Goal: Information Seeking & Learning: Learn about a topic

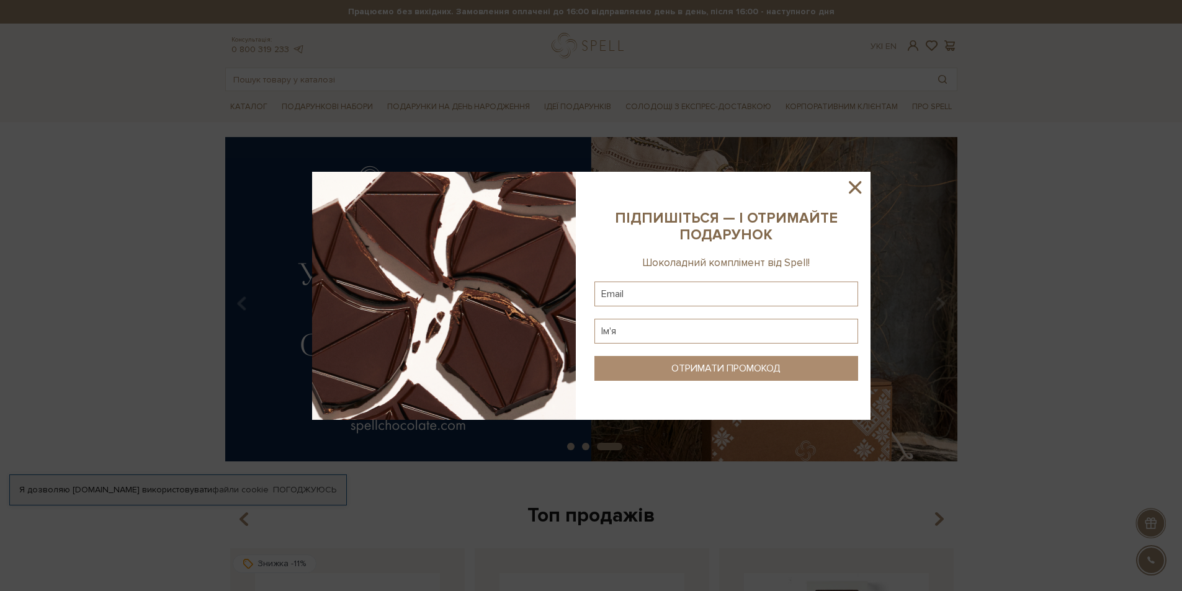
click at [852, 194] on icon at bounding box center [854, 187] width 21 height 21
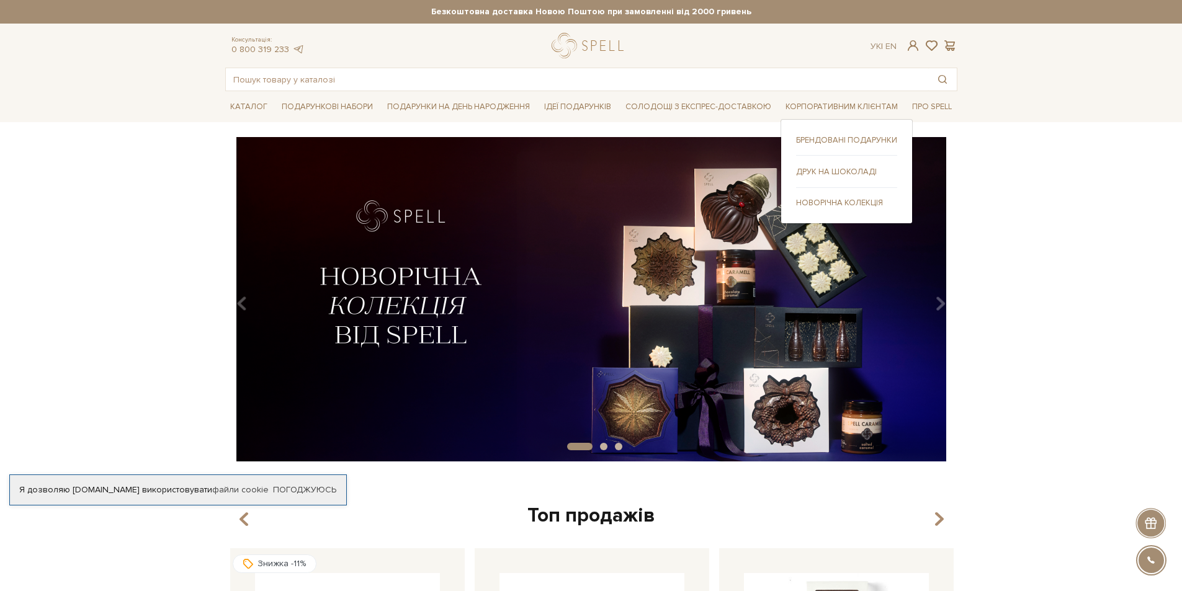
click at [841, 179] on div "Друк на шоколаді" at bounding box center [846, 176] width 101 height 22
click at [841, 176] on link "Друк на шоколаді" at bounding box center [846, 171] width 101 height 11
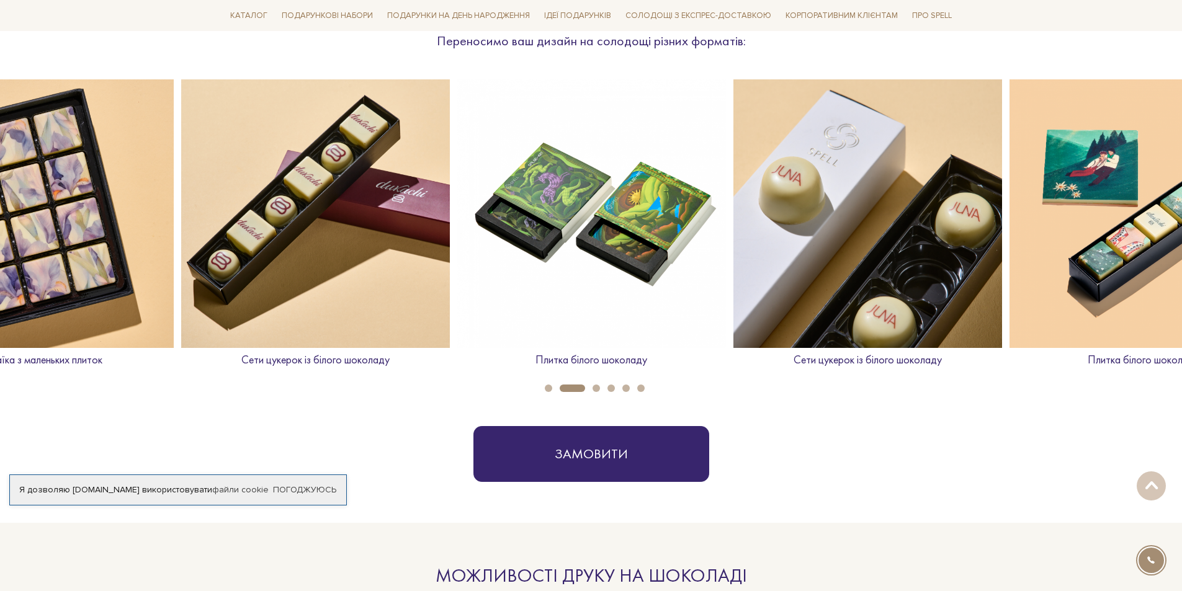
scroll to position [496, 0]
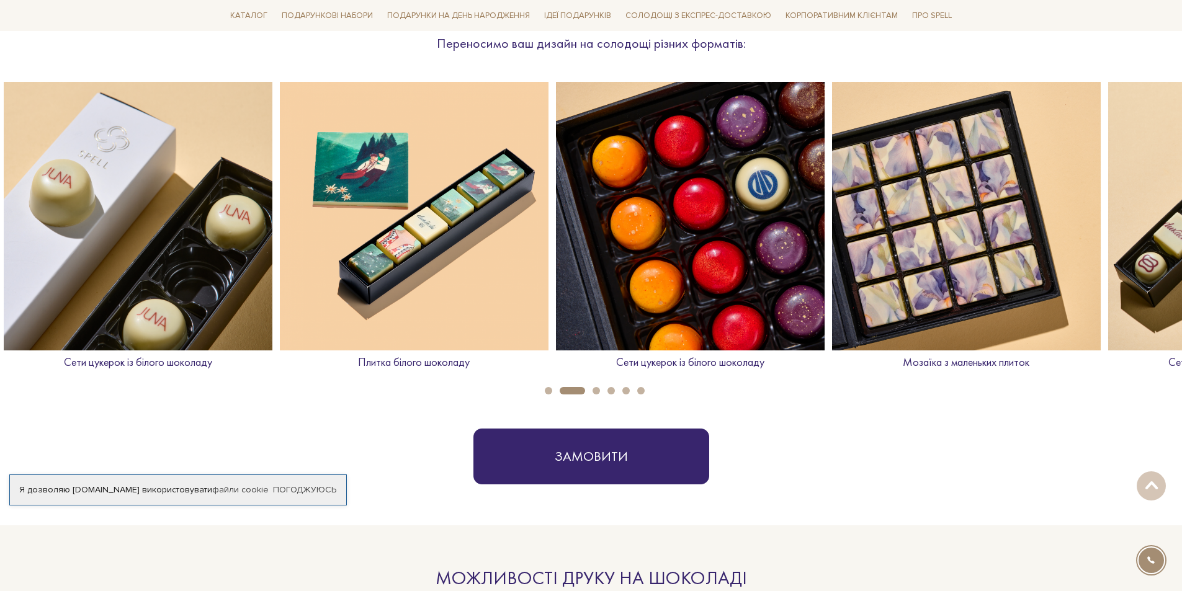
drag, startPoint x: 1141, startPoint y: 197, endPoint x: 413, endPoint y: 284, distance: 733.5
click at [413, 284] on img at bounding box center [414, 216] width 269 height 269
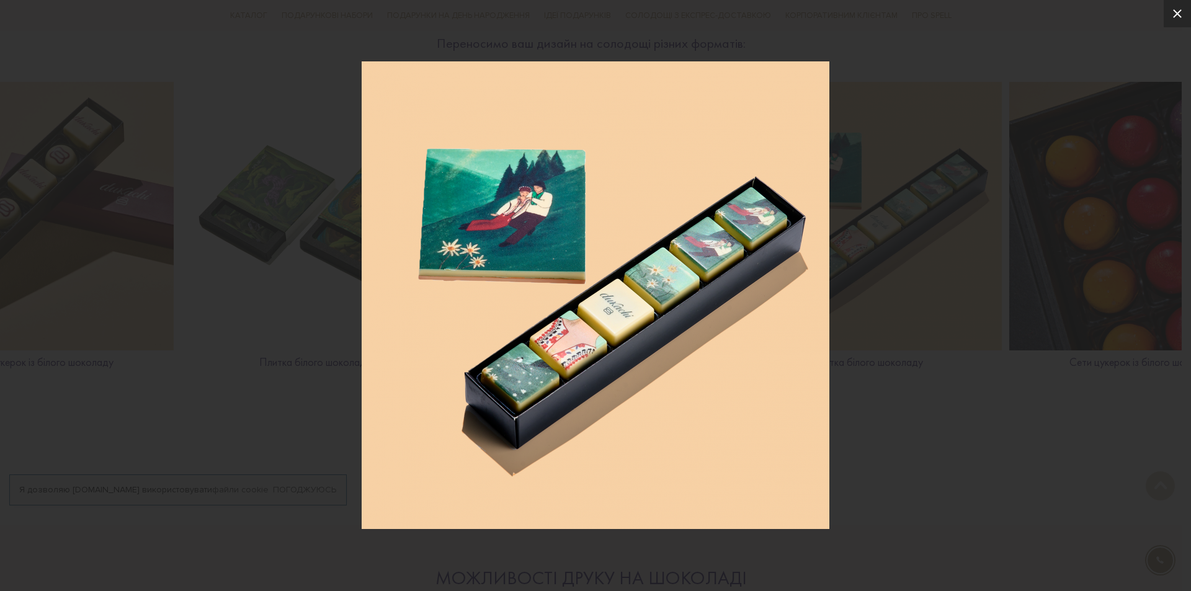
click at [1181, 10] on button at bounding box center [1177, 13] width 27 height 27
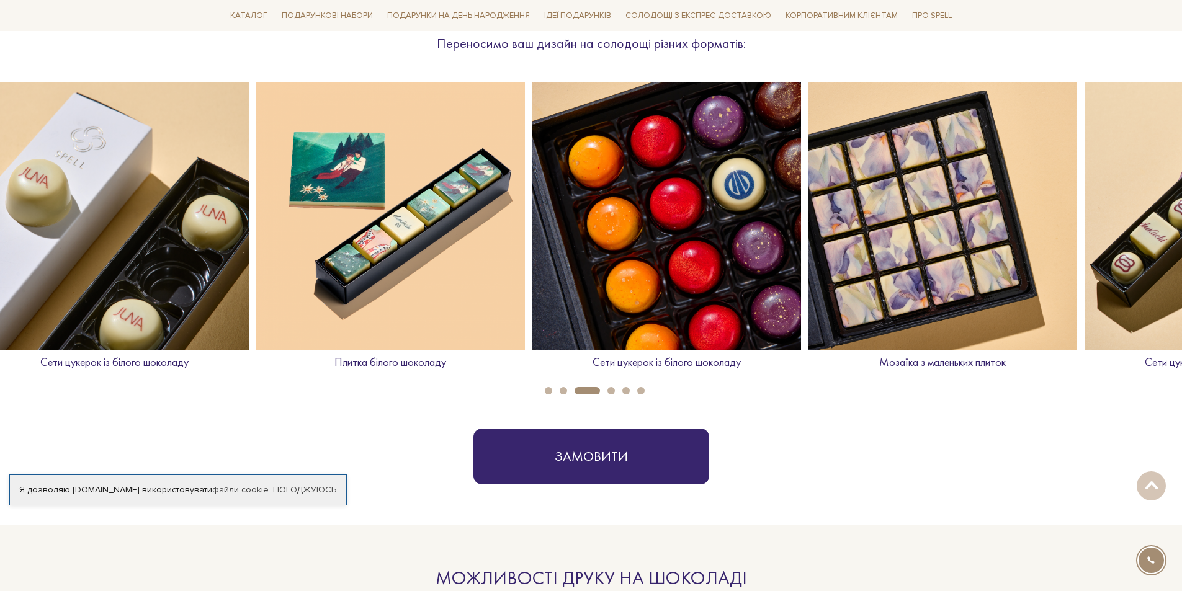
drag, startPoint x: 1039, startPoint y: 163, endPoint x: 538, endPoint y: 141, distance: 501.7
click at [538, 141] on img at bounding box center [666, 216] width 269 height 269
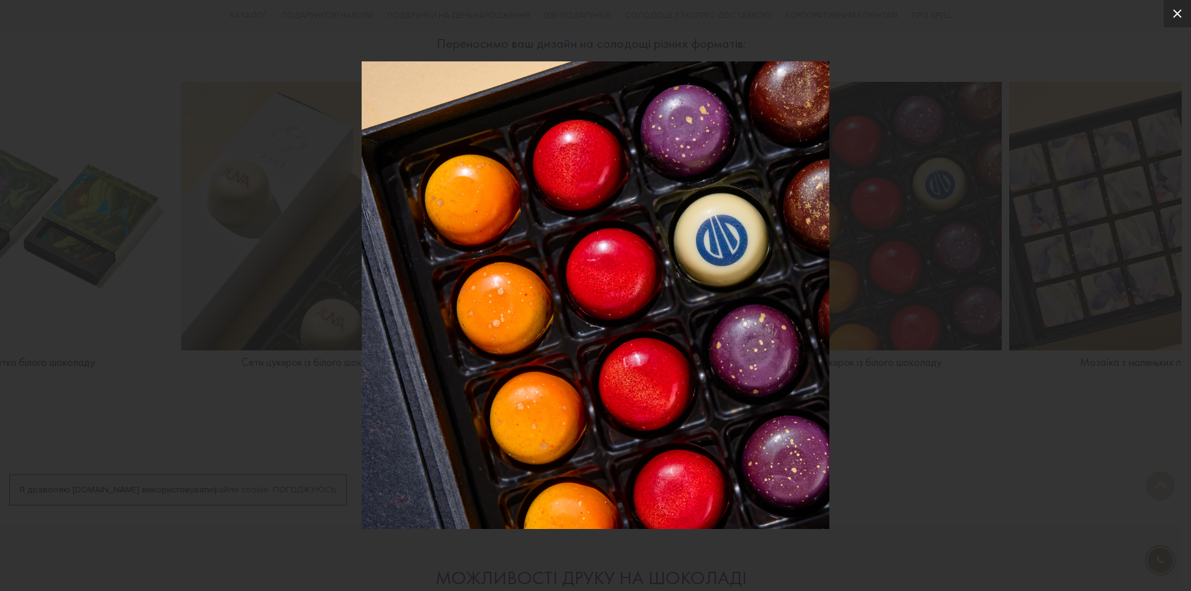
drag, startPoint x: 1177, startPoint y: 14, endPoint x: 1171, endPoint y: 34, distance: 20.8
click at [1177, 14] on icon at bounding box center [1177, 13] width 9 height 9
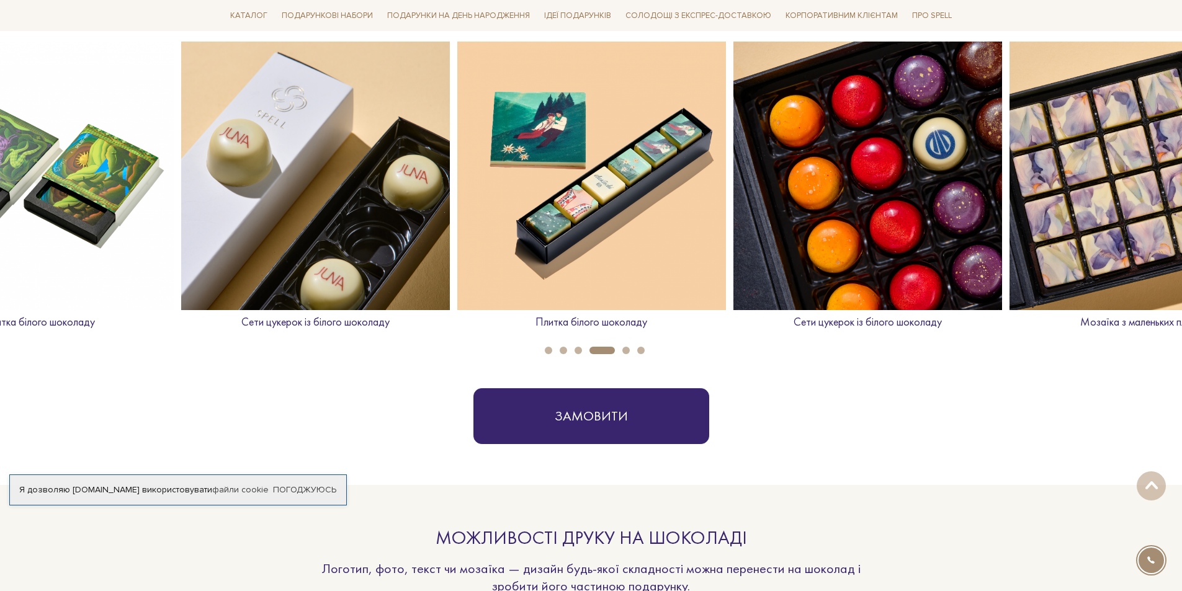
scroll to position [558, 0]
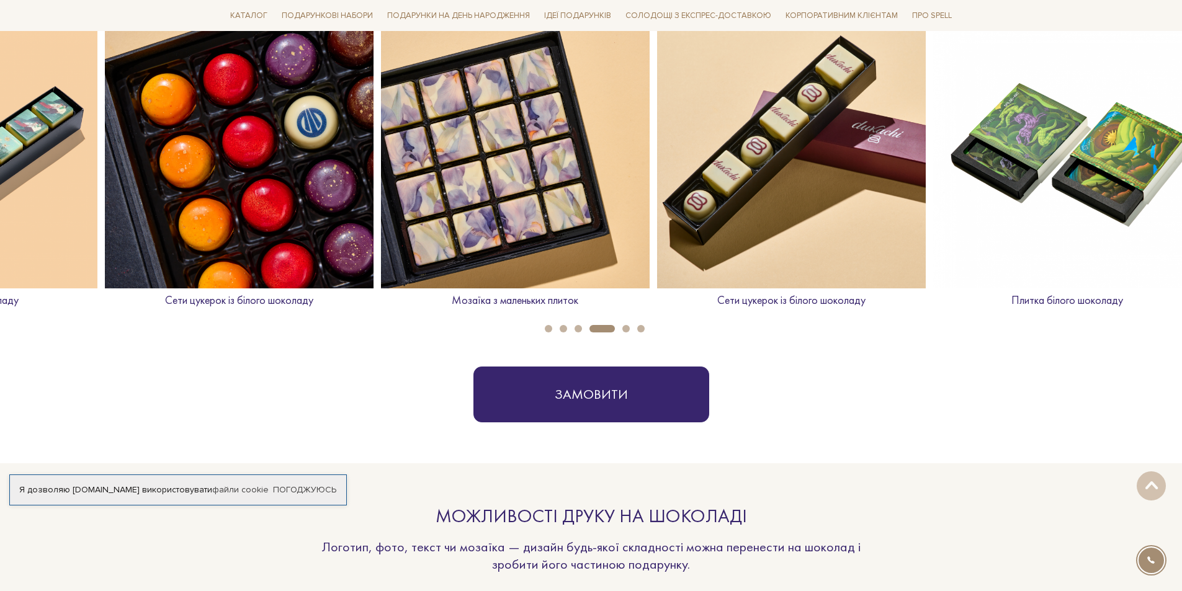
drag, startPoint x: 901, startPoint y: 144, endPoint x: 410, endPoint y: 146, distance: 490.7
click at [410, 146] on img at bounding box center [515, 154] width 269 height 269
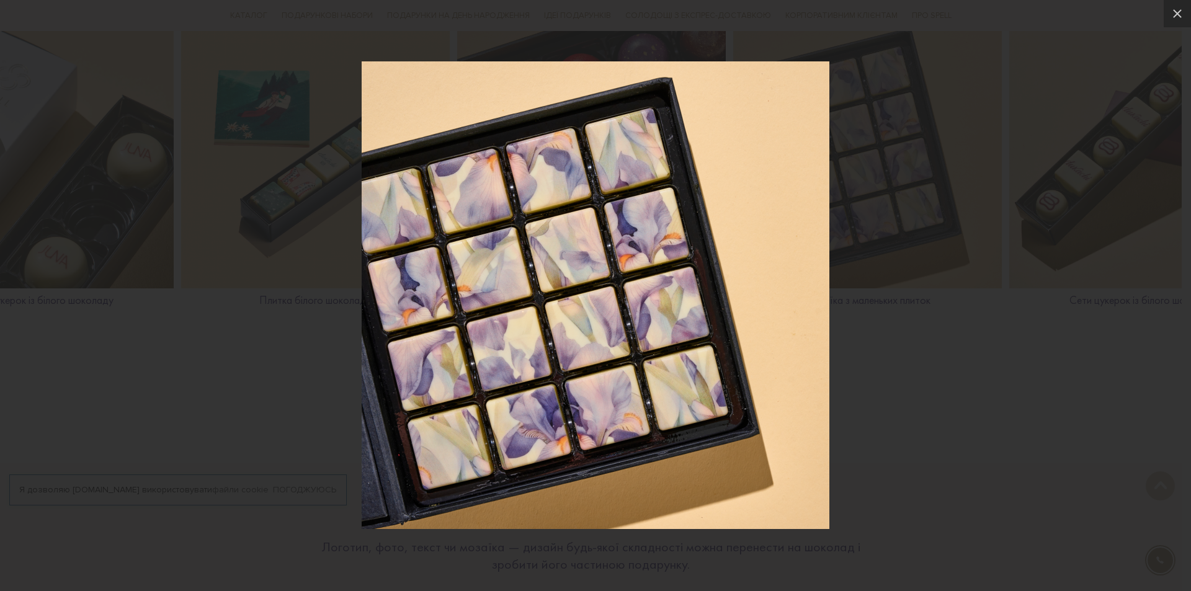
click at [800, 319] on img at bounding box center [596, 295] width 468 height 468
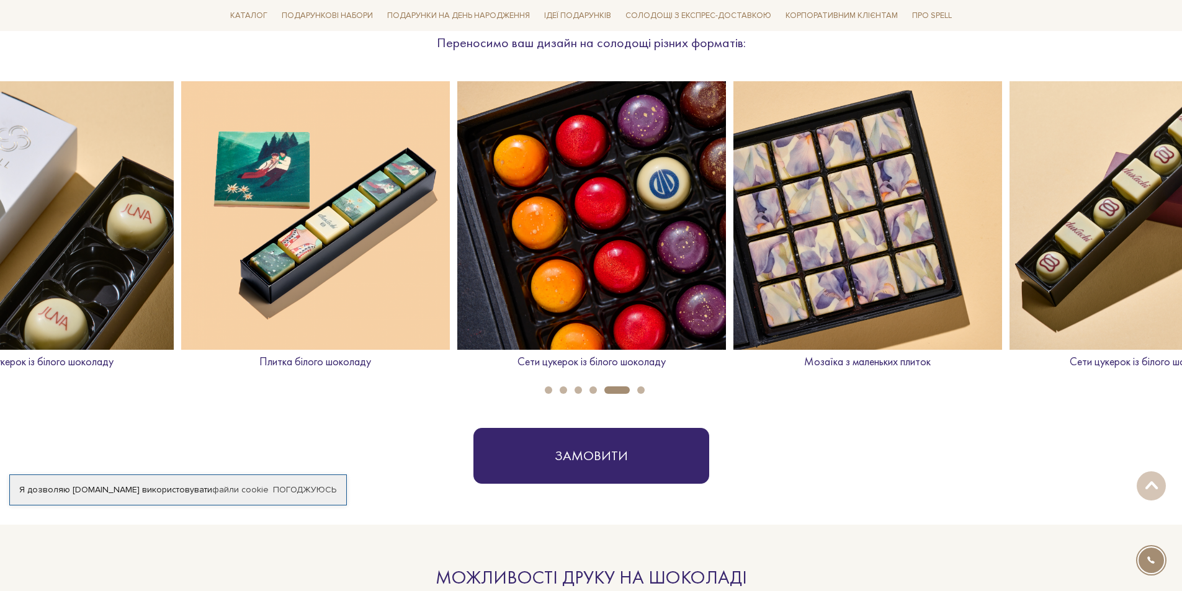
scroll to position [496, 0]
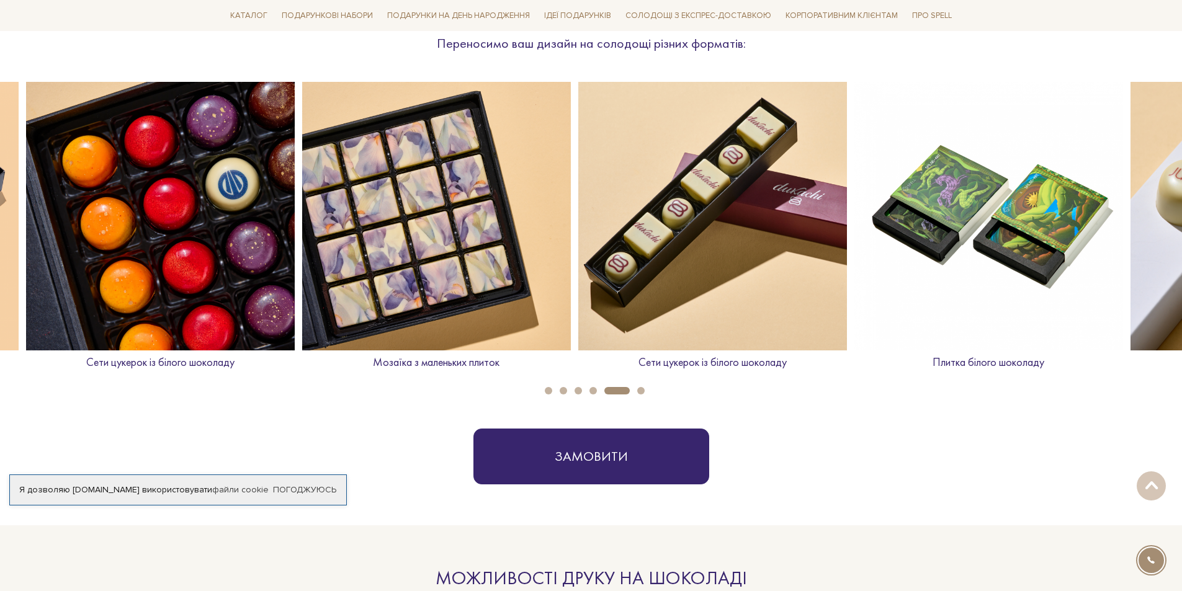
drag, startPoint x: 890, startPoint y: 282, endPoint x: 639, endPoint y: 288, distance: 251.3
click at [639, 288] on img at bounding box center [712, 216] width 269 height 269
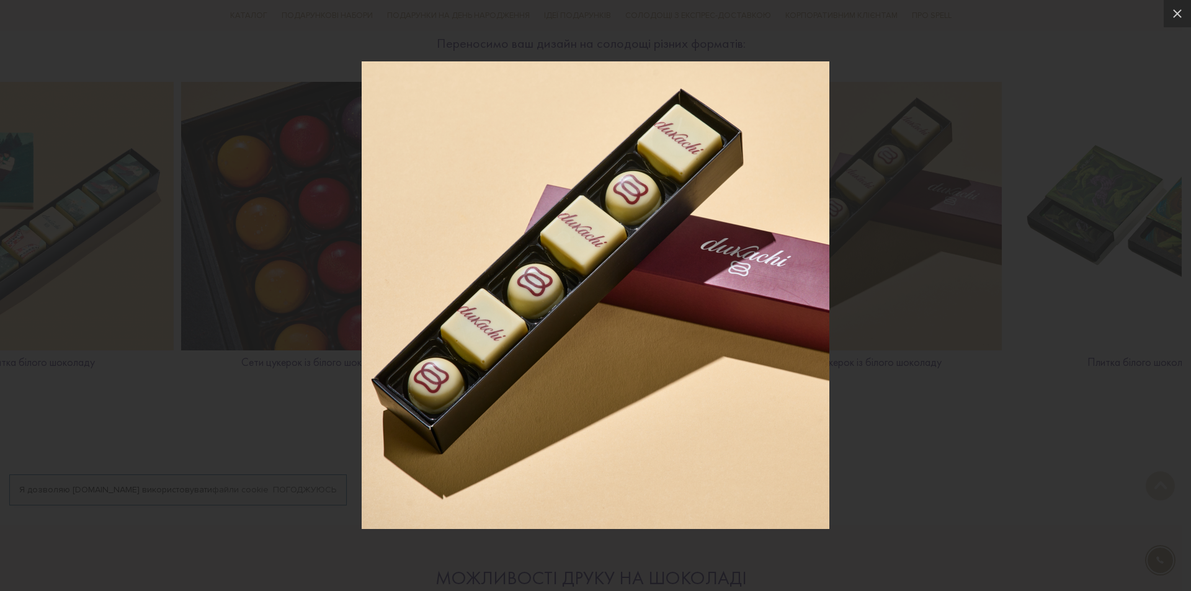
click at [914, 288] on div at bounding box center [595, 295] width 1191 height 591
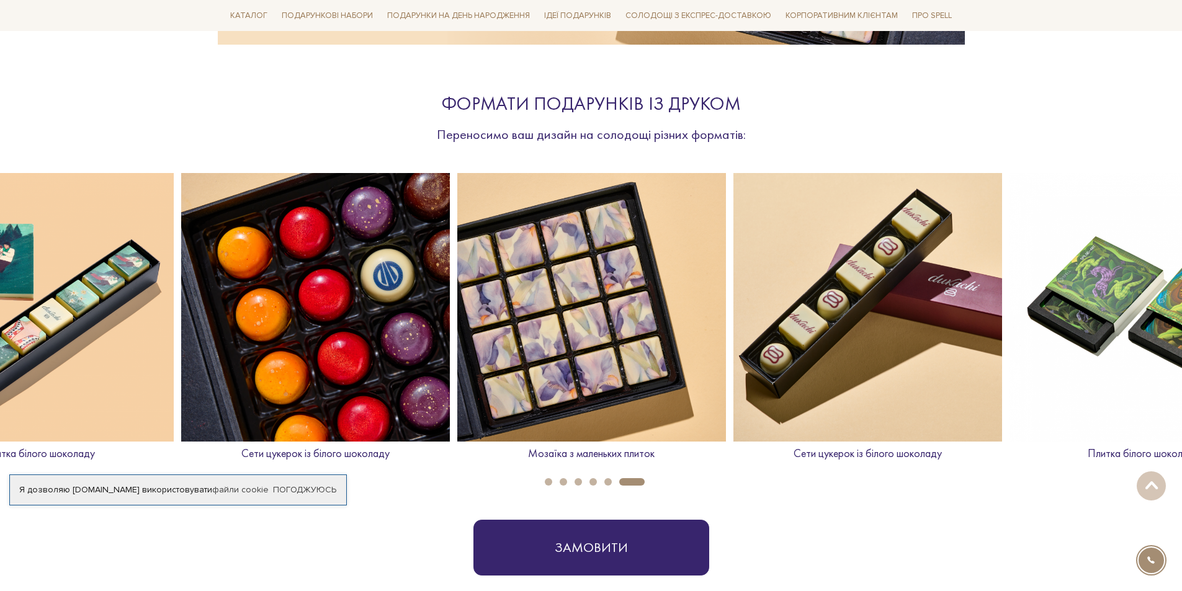
scroll to position [434, 0]
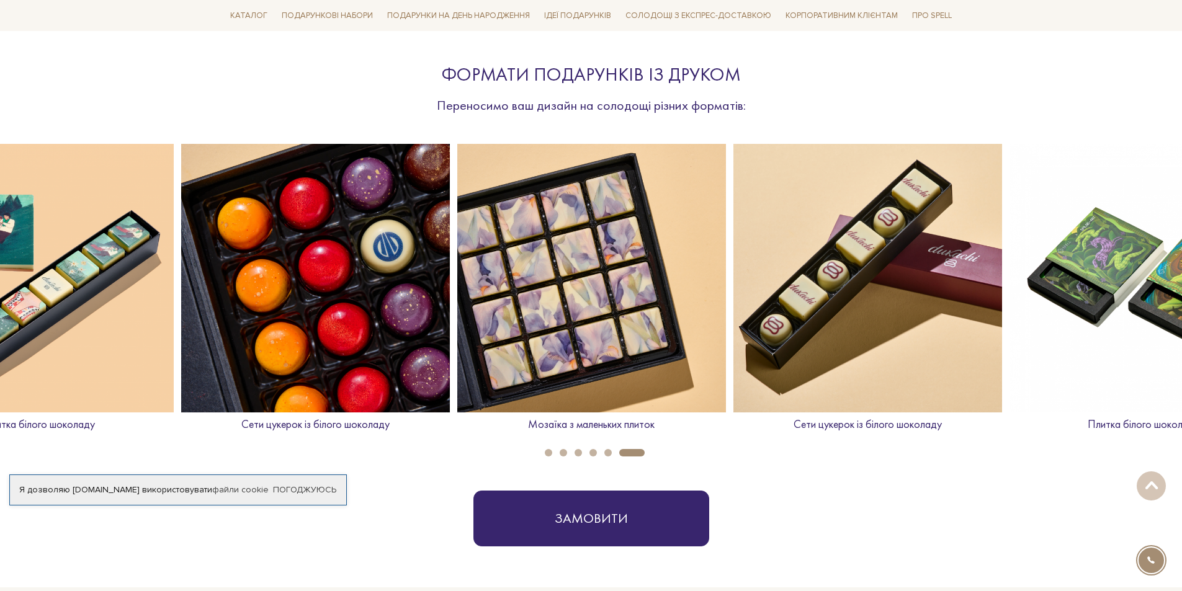
click at [551, 453] on button "1" at bounding box center [548, 452] width 7 height 7
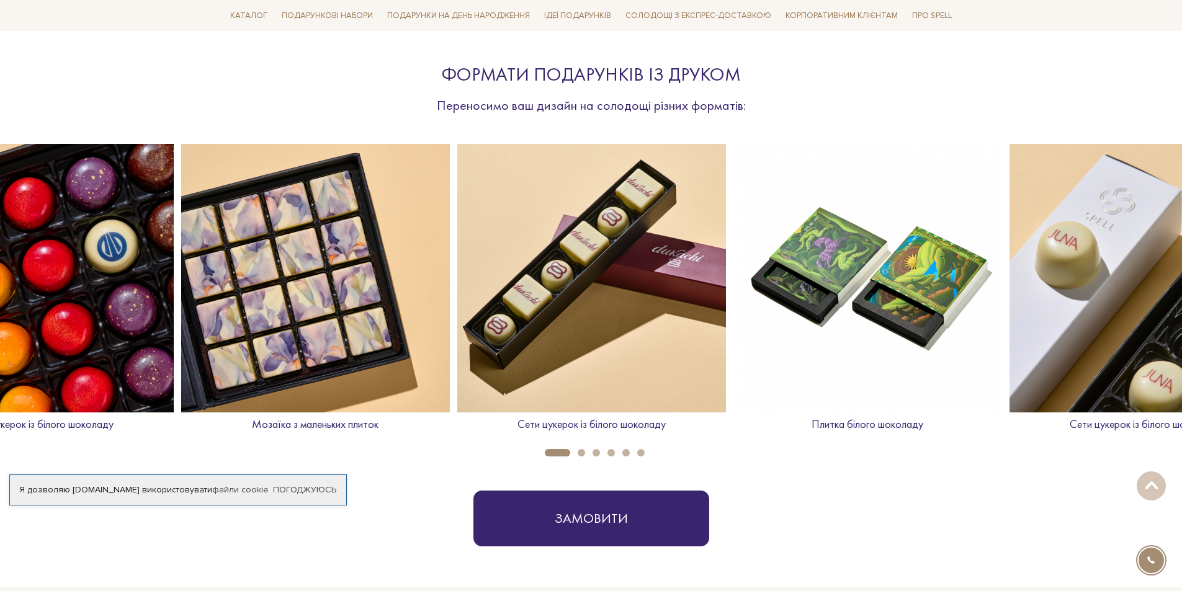
click at [579, 449] on button "2" at bounding box center [581, 452] width 7 height 7
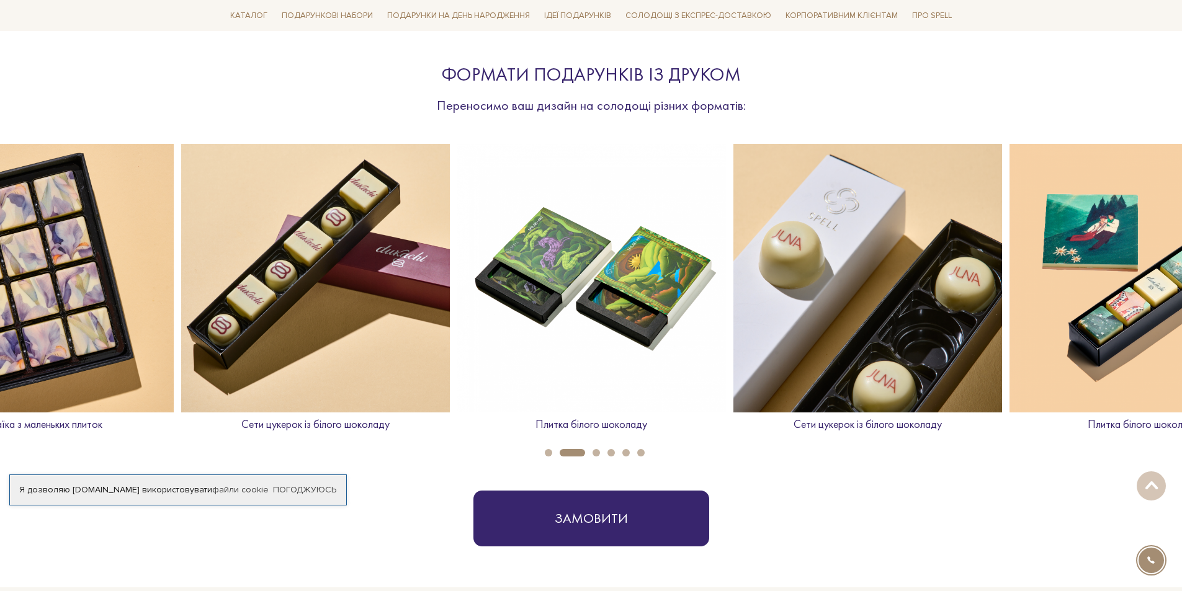
click at [605, 450] on li "4" at bounding box center [607, 452] width 15 height 7
click at [607, 450] on button "4" at bounding box center [610, 452] width 7 height 7
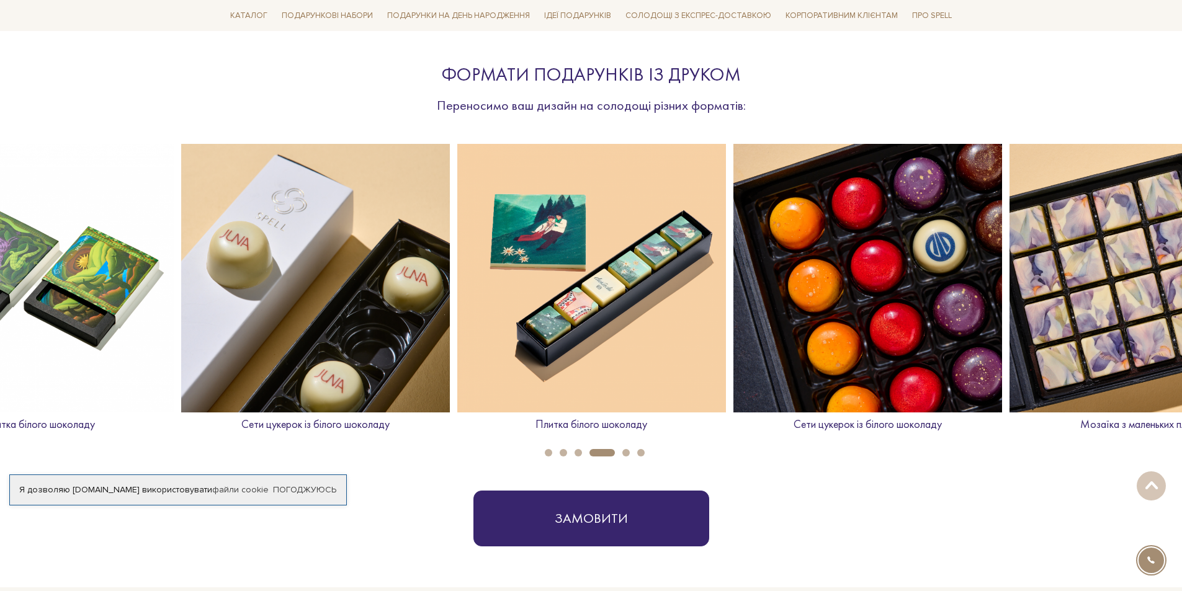
click at [628, 450] on button "5" at bounding box center [625, 452] width 7 height 7
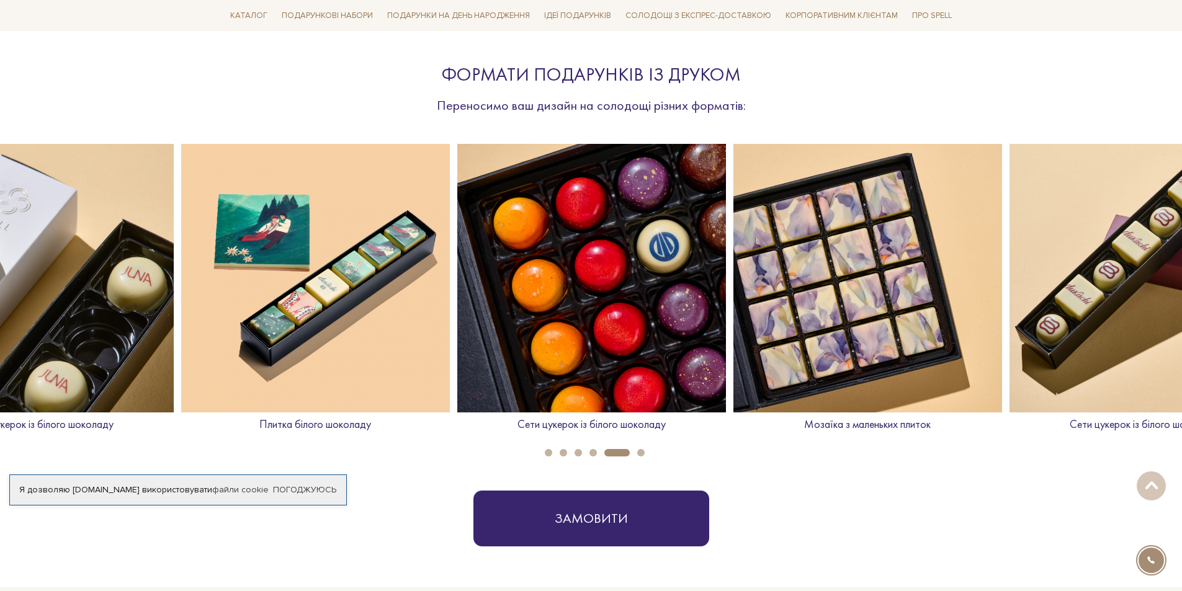
click at [642, 453] on button "6" at bounding box center [640, 452] width 7 height 7
